Goal: Feedback & Contribution: Submit feedback/report problem

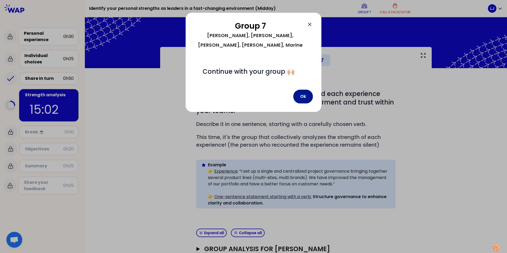
click at [302, 90] on button "Ok" at bounding box center [303, 97] width 20 height 14
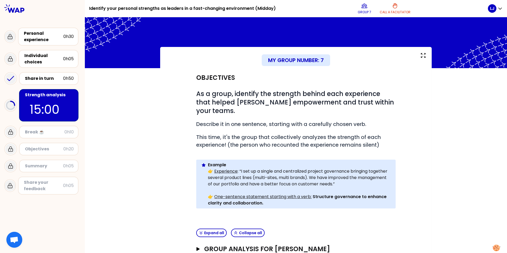
click at [65, 99] on div "Strength analysis 15:00" at bounding box center [48, 105] width 59 height 32
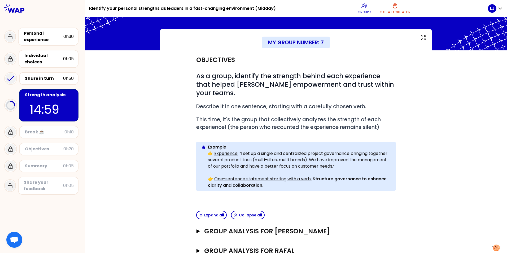
scroll to position [87, 0]
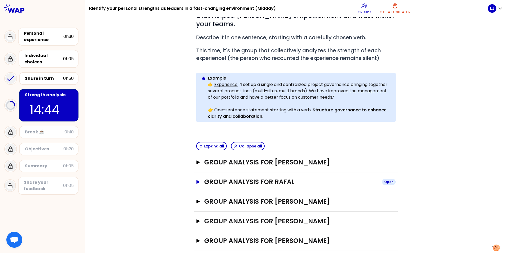
click at [198, 178] on button "Group analysis for RAFAL Open" at bounding box center [295, 182] width 199 height 8
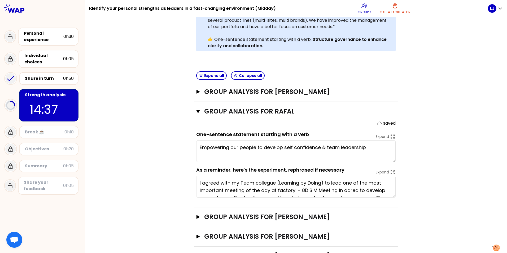
scroll to position [173, 0]
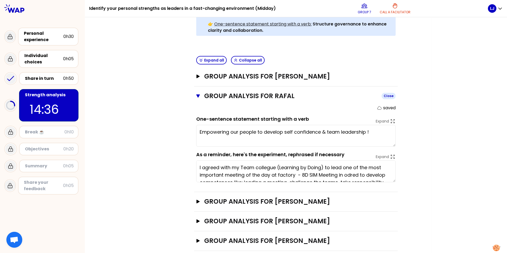
click at [196, 94] on icon "button" at bounding box center [198, 95] width 4 height 3
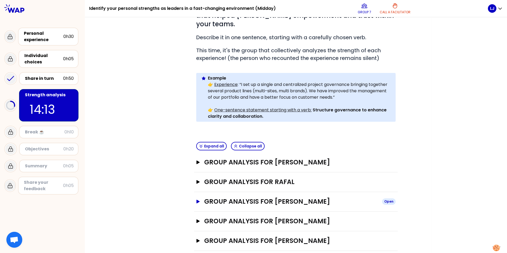
click at [197, 200] on icon "button" at bounding box center [198, 202] width 4 height 4
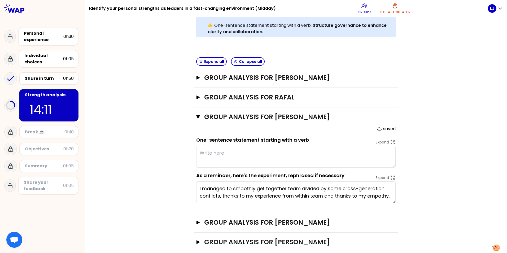
scroll to position [173, 0]
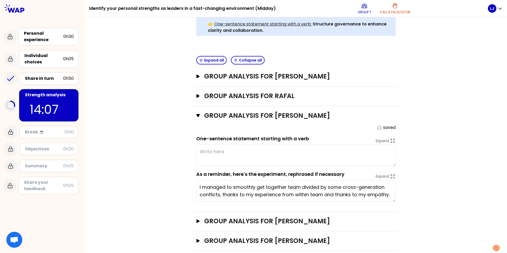
type textarea "K"
click at [196, 219] on icon "button" at bounding box center [197, 221] width 3 height 4
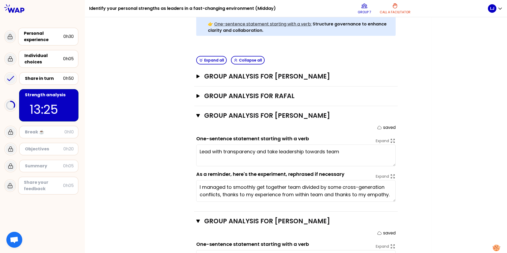
scroll to position [199, 0]
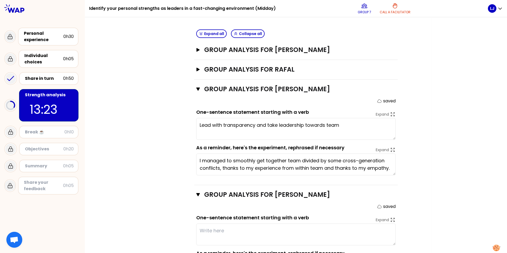
click at [259, 224] on textarea at bounding box center [295, 235] width 199 height 22
type textarea "Lead with transparency, take leadership and build a strong collaboration within…"
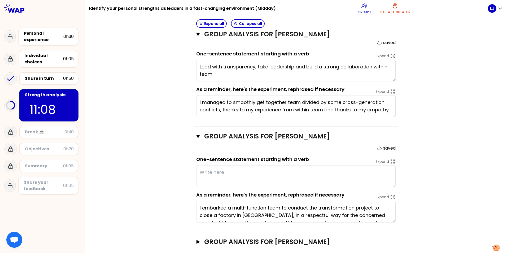
scroll to position [259, 0]
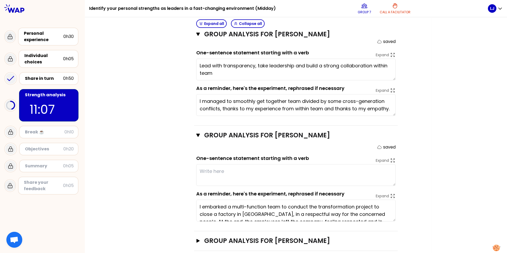
click at [246, 164] on textarea at bounding box center [295, 175] width 199 height 22
click at [207, 165] on textarea at bounding box center [295, 175] width 199 height 22
click at [221, 164] on textarea at bounding box center [295, 175] width 199 height 22
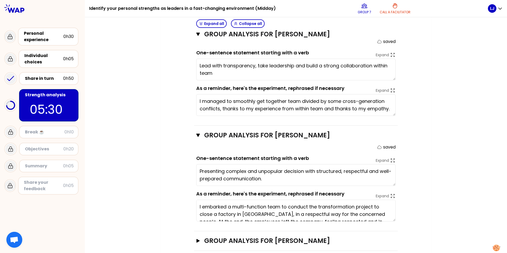
type textarea "Presenting complex and unpopular decision with structured, respectful and well-…"
click at [402, 203] on div "Objectives # As a group, identify the strength behind each experience that help…" at bounding box center [296, 30] width 250 height 441
drag, startPoint x: 431, startPoint y: 233, endPoint x: 439, endPoint y: 230, distance: 8.4
click at [435, 232] on div "My group number: 7 Objectives # As a group, identify the strength behind each e…" at bounding box center [296, 24] width 422 height 473
click at [196, 239] on icon "button" at bounding box center [197, 241] width 3 height 4
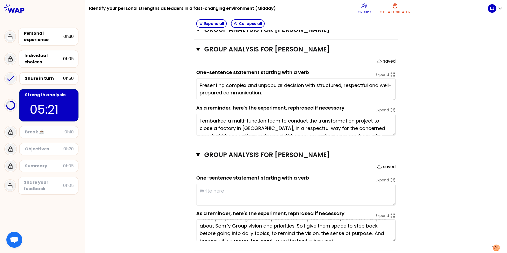
scroll to position [15, 0]
click at [221, 190] on textarea at bounding box center [295, 195] width 199 height 22
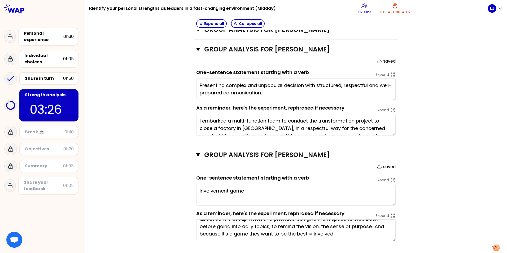
type textarea "Involvement gam"
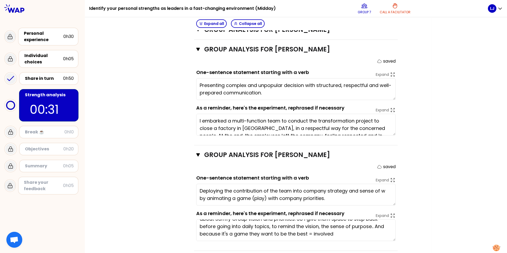
type textarea "Deploying the contribution of the team into company strategy and sense of work …"
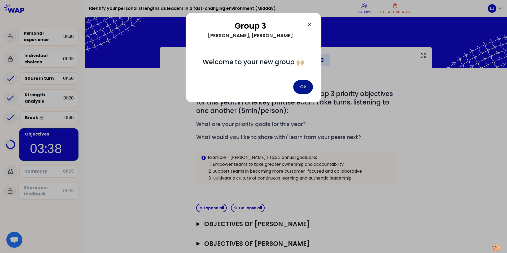
click at [305, 86] on button "Ok" at bounding box center [303, 87] width 20 height 14
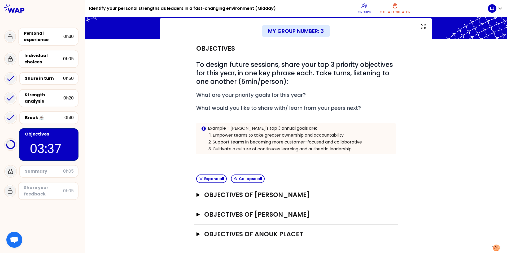
scroll to position [31, 0]
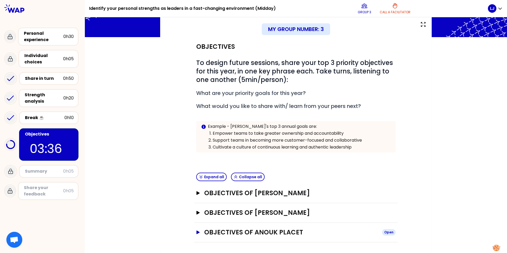
click at [194, 232] on div "Objectives of Anouk Placet Open" at bounding box center [296, 233] width 204 height 20
click at [196, 232] on icon "button" at bounding box center [198, 232] width 4 height 4
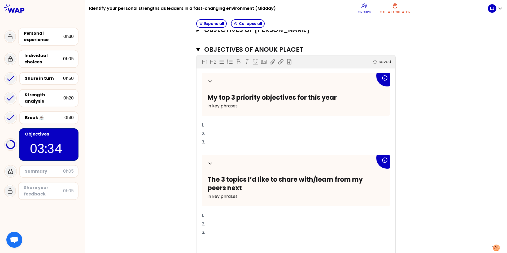
scroll to position [242, 0]
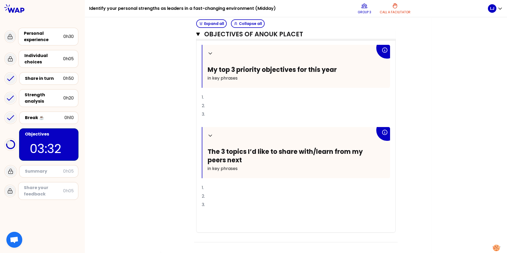
click at [212, 101] on p "1." at bounding box center [296, 97] width 188 height 8
click at [235, 105] on p "2." at bounding box center [296, 106] width 188 height 8
click at [234, 113] on p "3." at bounding box center [296, 114] width 188 height 8
click at [215, 186] on p "1." at bounding box center [296, 187] width 188 height 8
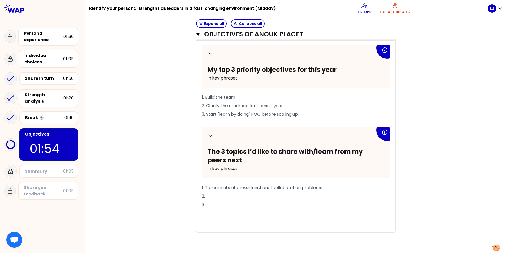
click at [209, 194] on p "2." at bounding box center [296, 196] width 188 height 8
click at [245, 205] on p "3." at bounding box center [296, 204] width 188 height 8
click at [285, 196] on p "2. Share experience with 20 companies" at bounding box center [296, 196] width 188 height 8
drag, startPoint x: 200, startPoint y: 196, endPoint x: 293, endPoint y: 195, distance: 93.1
click at [293, 195] on p "2. Share experience with 20 companies" at bounding box center [296, 196] width 188 height 8
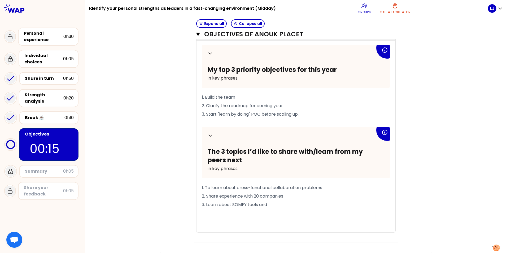
click at [289, 196] on p "2. Share experience with 20 companies" at bounding box center [296, 196] width 188 height 8
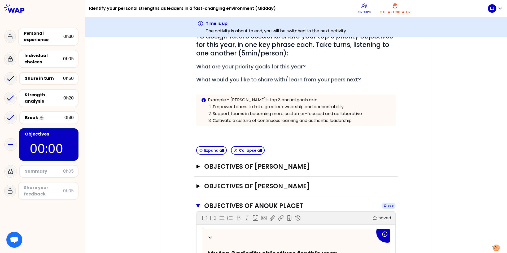
scroll to position [106, 0]
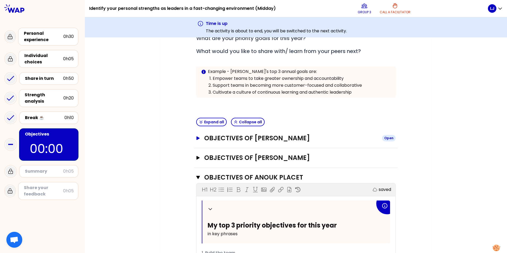
click at [196, 139] on icon "button" at bounding box center [197, 138] width 3 height 4
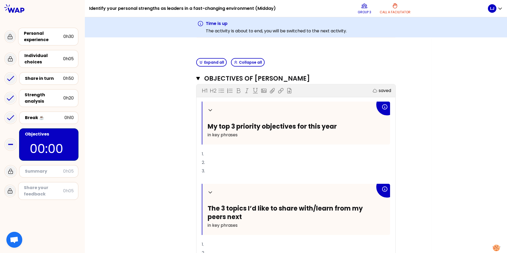
scroll to position [212, 0]
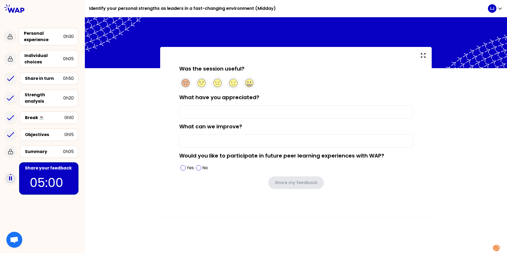
click at [248, 113] on input "What have you appreciated?" at bounding box center [295, 111] width 233 height 13
type input "Ability to exchange thoughts"
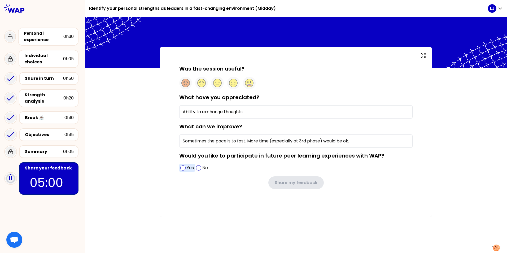
type input "Sometimes the pace is to fast. More time (especially at 3rd phase) would be ok."
click at [182, 167] on span at bounding box center [182, 167] width 5 height 5
click at [230, 83] on circle at bounding box center [233, 83] width 8 height 8
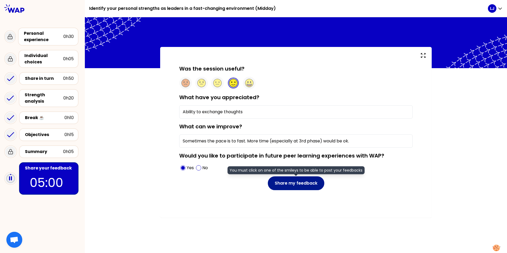
click at [306, 182] on button "Share my feedback" at bounding box center [296, 183] width 56 height 14
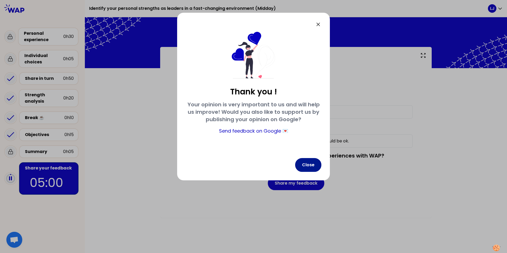
drag, startPoint x: 323, startPoint y: 166, endPoint x: 320, endPoint y: 168, distance: 3.2
click at [321, 167] on div "Thank you ! Your opinion is very important to us and will help us improve! Woul…" at bounding box center [253, 97] width 153 height 168
click at [315, 168] on button "Close" at bounding box center [308, 165] width 26 height 14
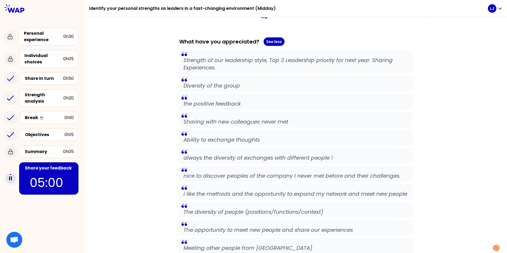
scroll to position [106, 0]
